Goal: Check status: Check status

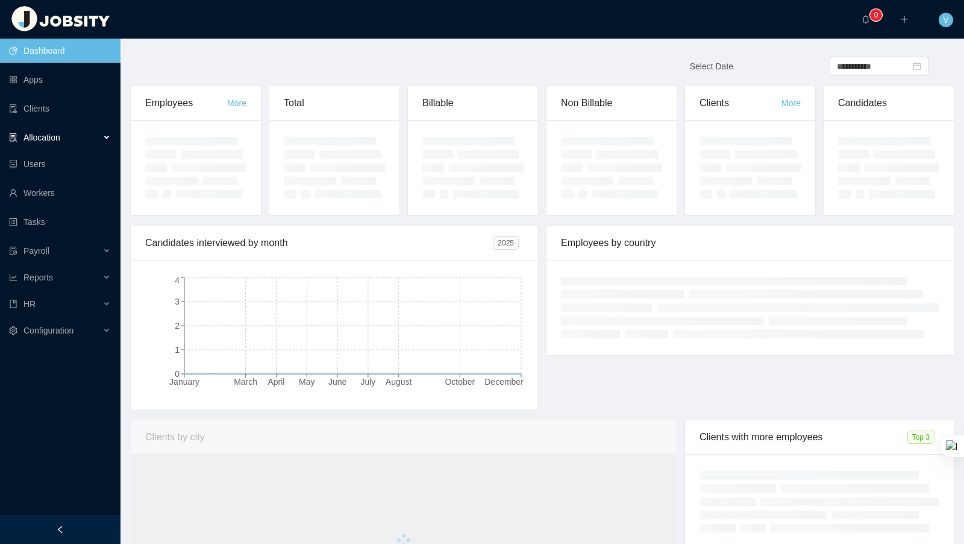
click at [66, 133] on div "Allocation" at bounding box center [60, 137] width 121 height 24
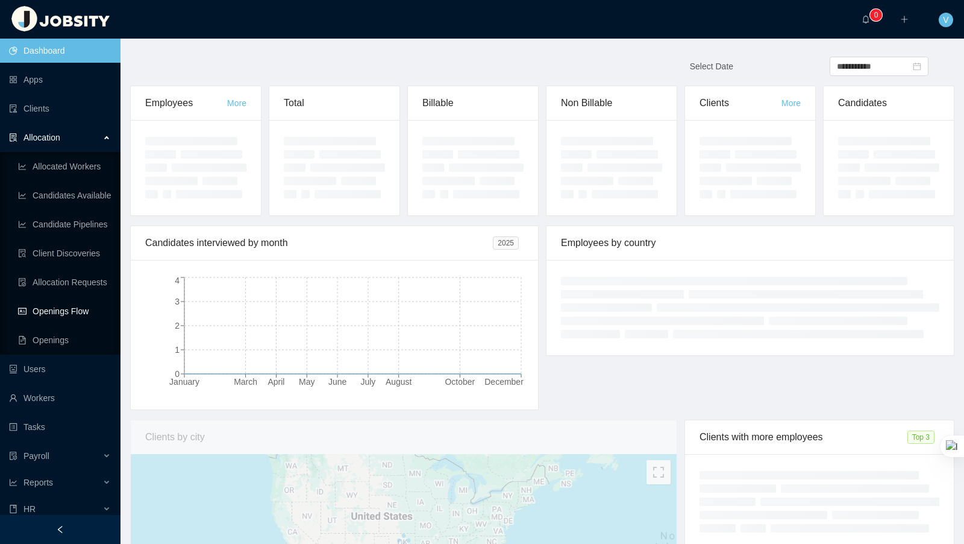
click at [75, 313] on link "Openings Flow" at bounding box center [64, 311] width 93 height 24
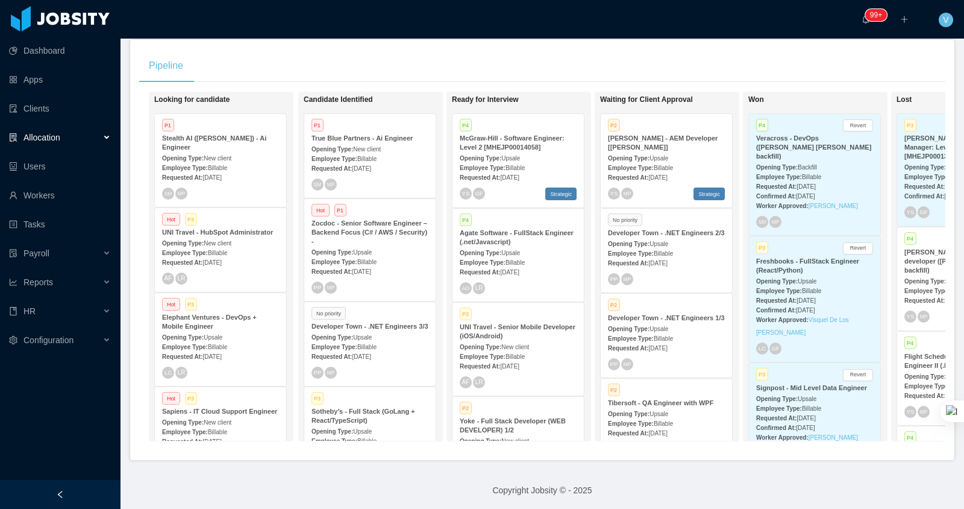
click at [234, 171] on div "Requested At: [DATE]" at bounding box center [220, 177] width 117 height 13
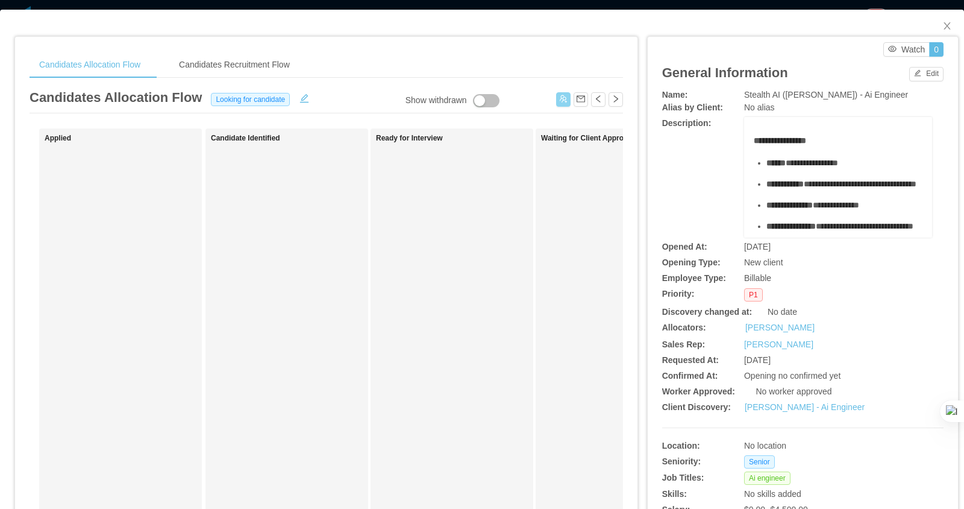
click at [562, 102] on button "button" at bounding box center [563, 99] width 14 height 14
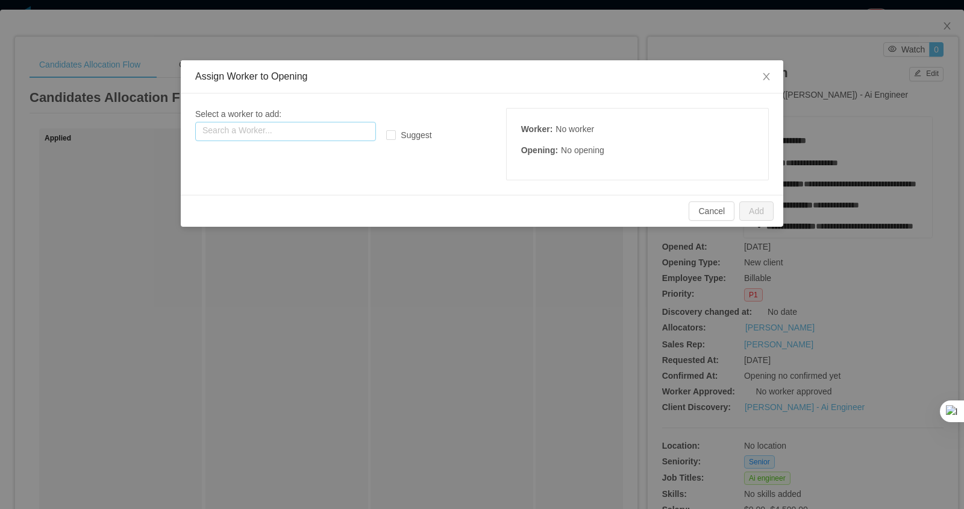
drag, startPoint x: 318, startPoint y: 124, endPoint x: 444, endPoint y: 144, distance: 128.2
click at [317, 124] on input "text" at bounding box center [285, 131] width 181 height 19
drag, startPoint x: 767, startPoint y: 77, endPoint x: 758, endPoint y: 84, distance: 11.6
click at [768, 77] on icon "icon: close" at bounding box center [767, 77] width 10 height 10
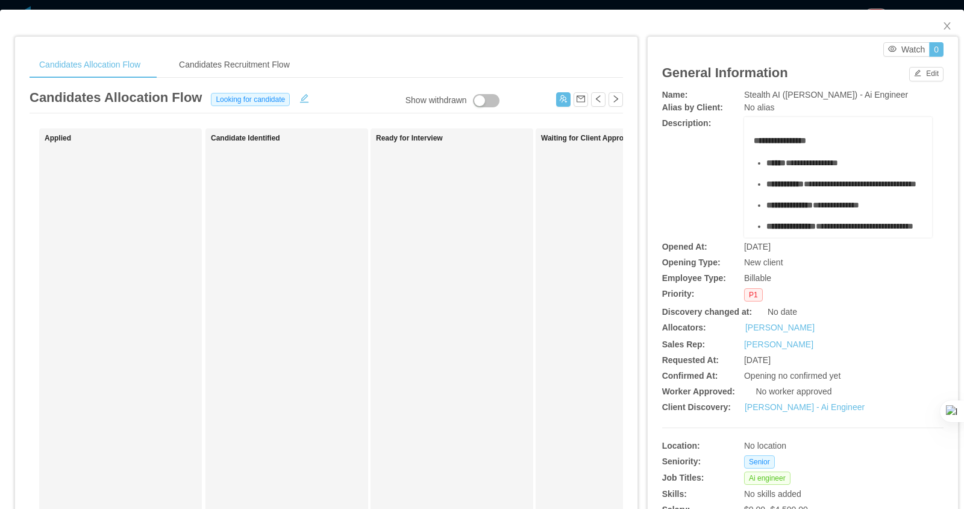
click at [544, 74] on div "Candidates Allocation Flow Candidates Recruitment Flow" at bounding box center [327, 64] width 594 height 27
click at [561, 99] on button "button" at bounding box center [563, 99] width 14 height 14
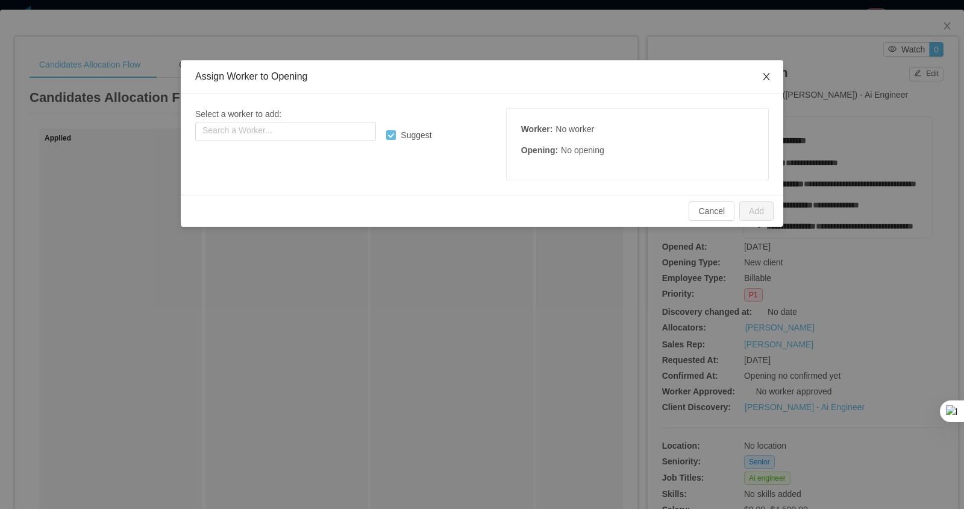
click at [766, 77] on icon "icon: close" at bounding box center [766, 76] width 7 height 7
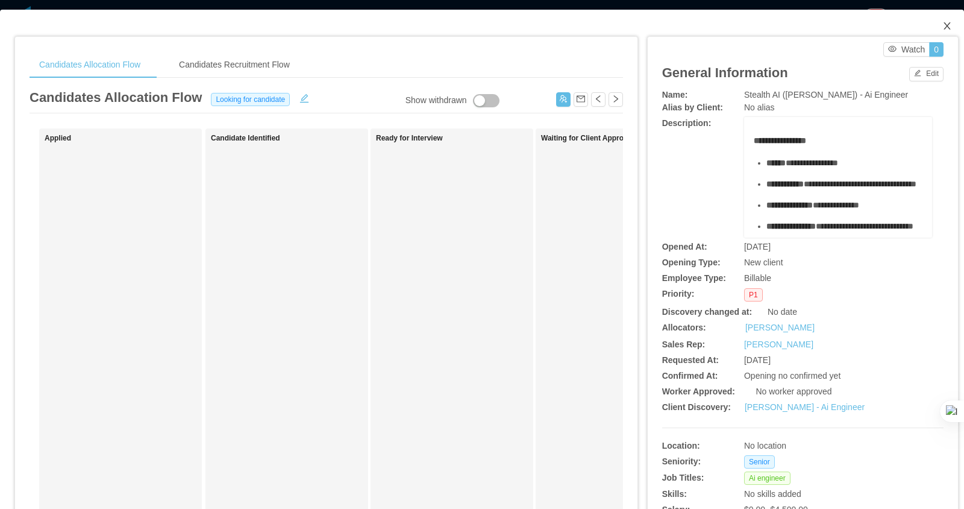
click at [944, 24] on icon "icon: close" at bounding box center [948, 26] width 10 height 10
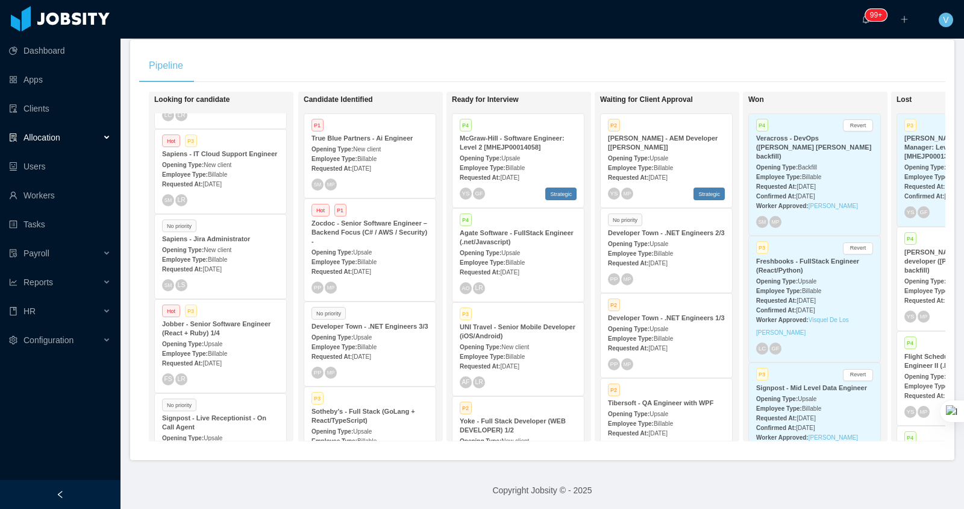
scroll to position [260, 0]
